Goal: Find specific page/section: Find specific page/section

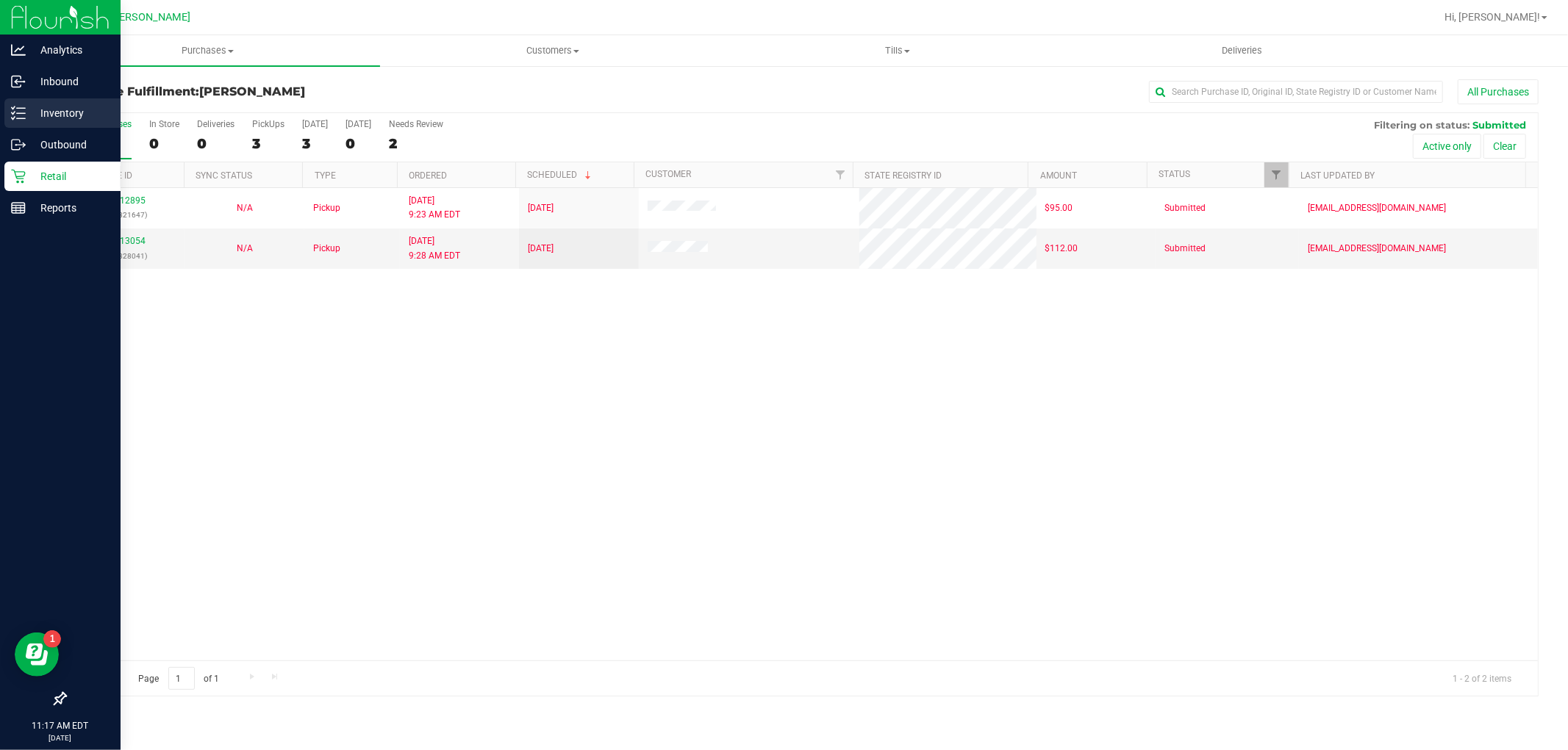
click at [47, 119] on p "Inventory" at bounding box center [70, 113] width 88 height 17
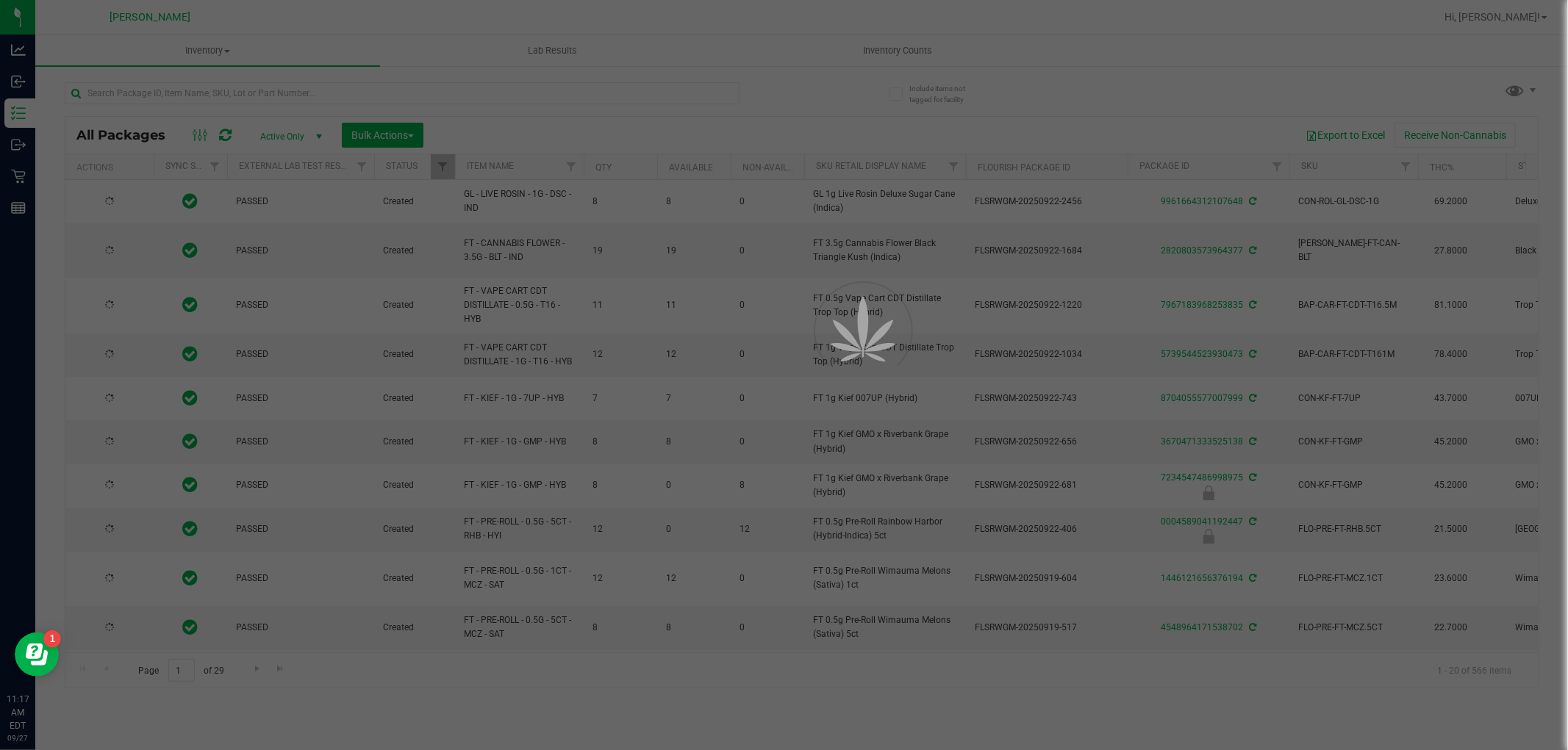
click at [317, 92] on div at bounding box center [784, 375] width 1568 height 750
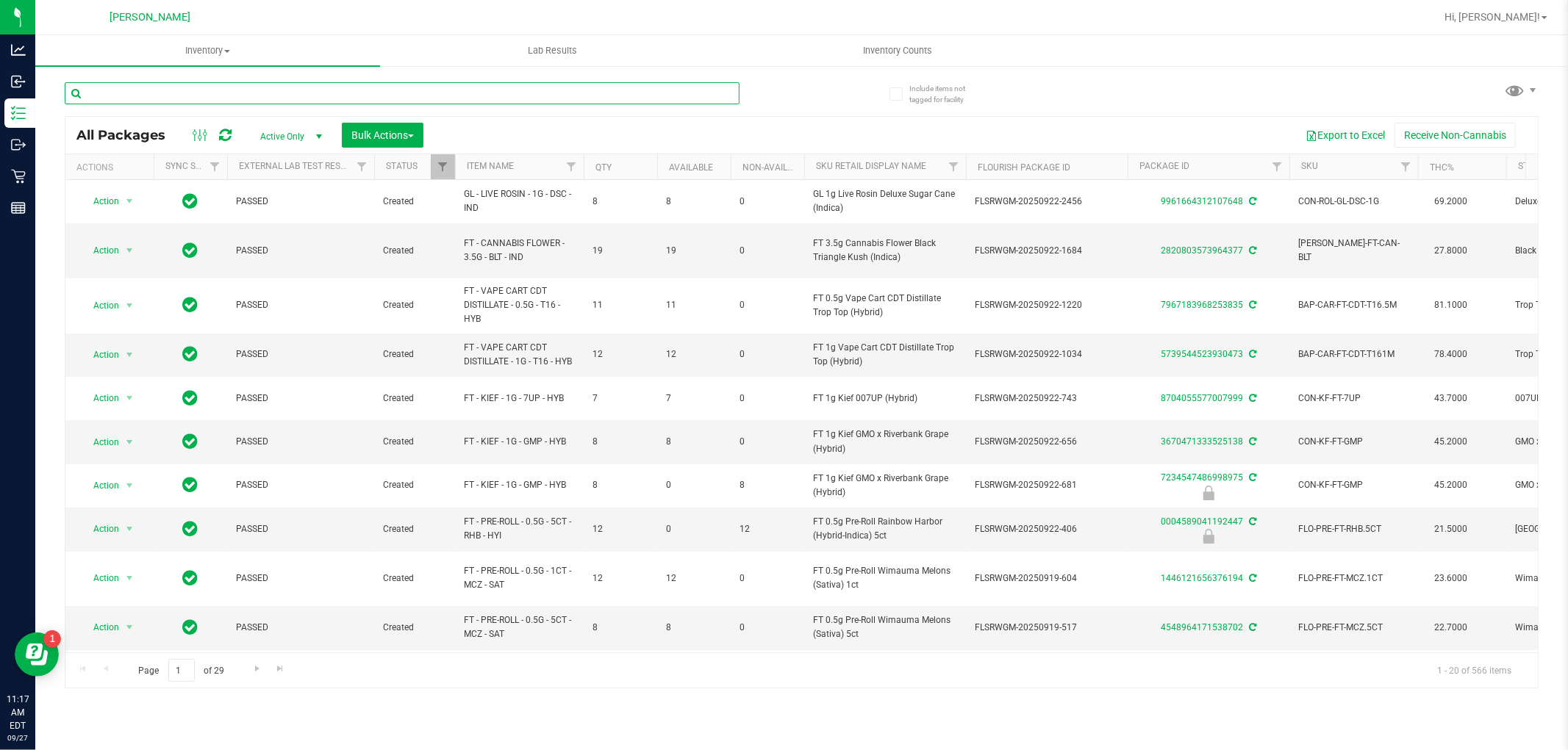
click at [317, 90] on input "text" at bounding box center [402, 93] width 674 height 22
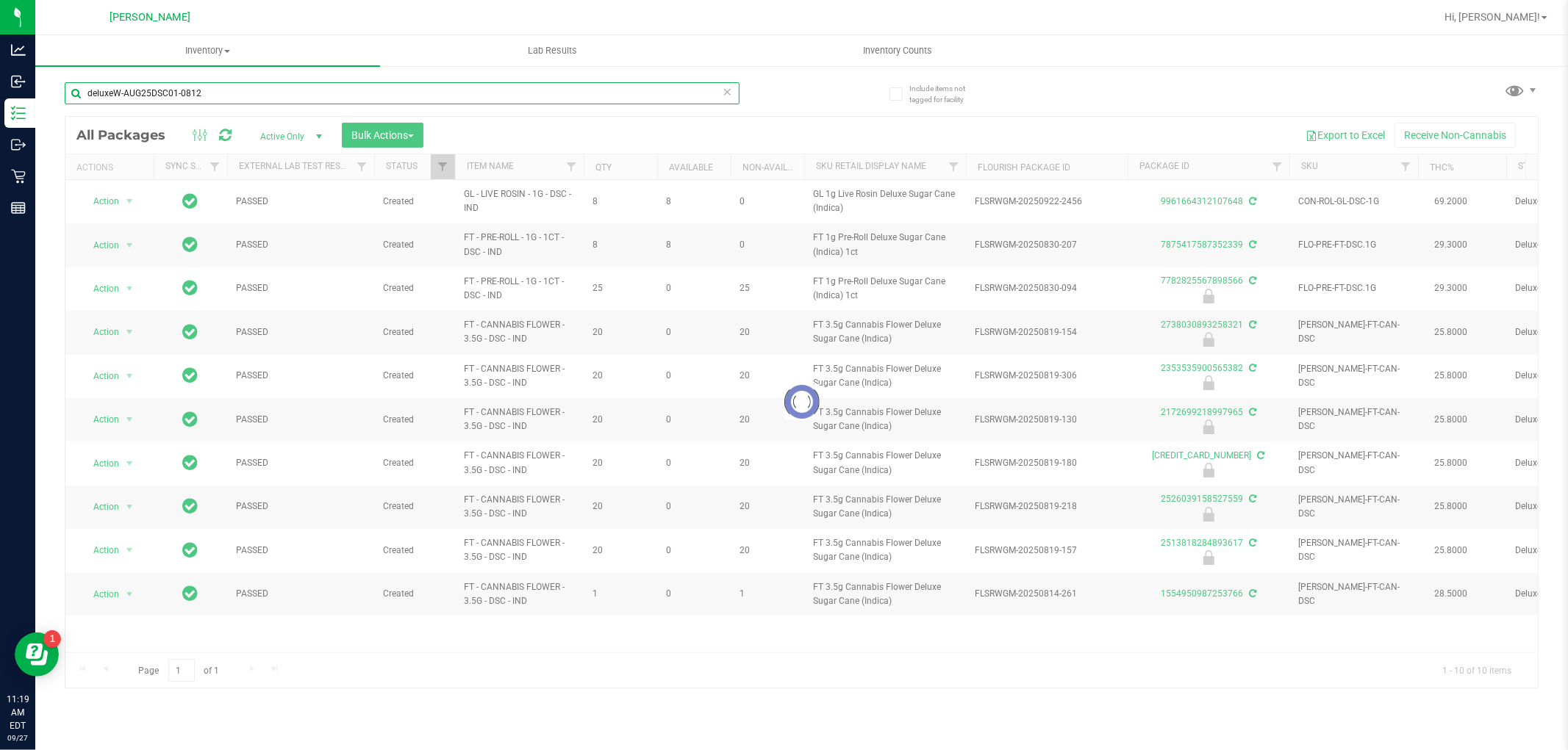
type input "deluxeW-AUG25DSC01-0812"
